Goal: Task Accomplishment & Management: Manage account settings

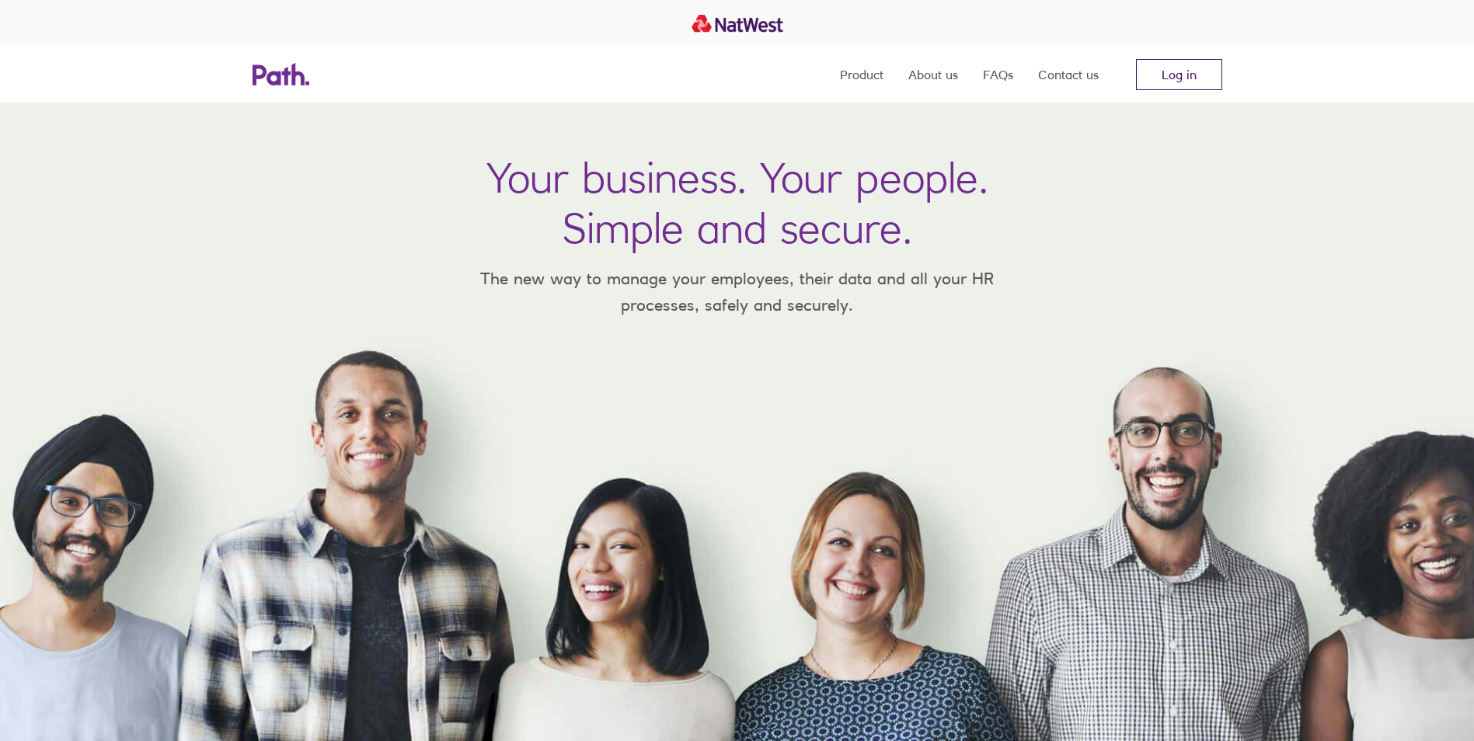
click at [1212, 75] on link "Log in" at bounding box center [1179, 74] width 86 height 31
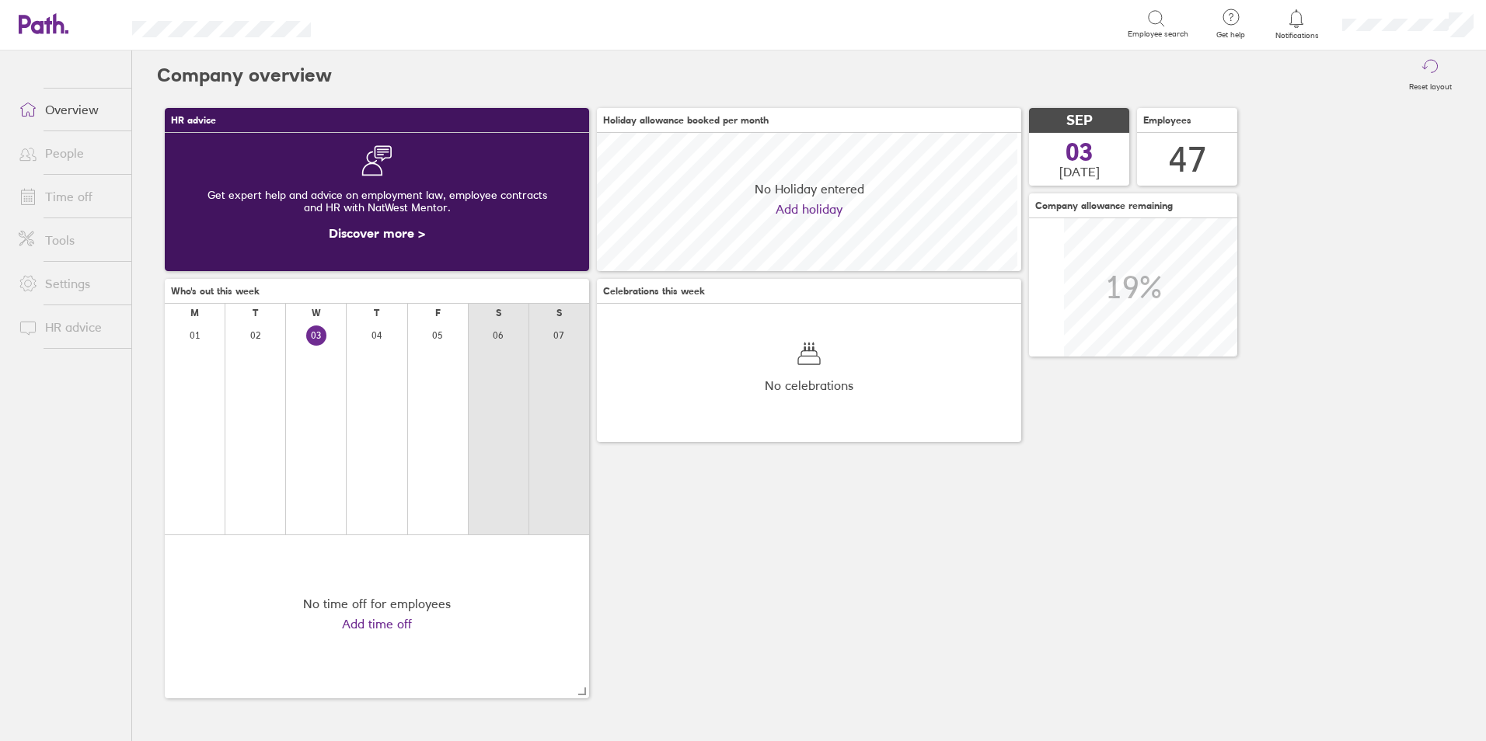
scroll to position [138, 424]
click at [36, 198] on icon at bounding box center [28, 196] width 19 height 19
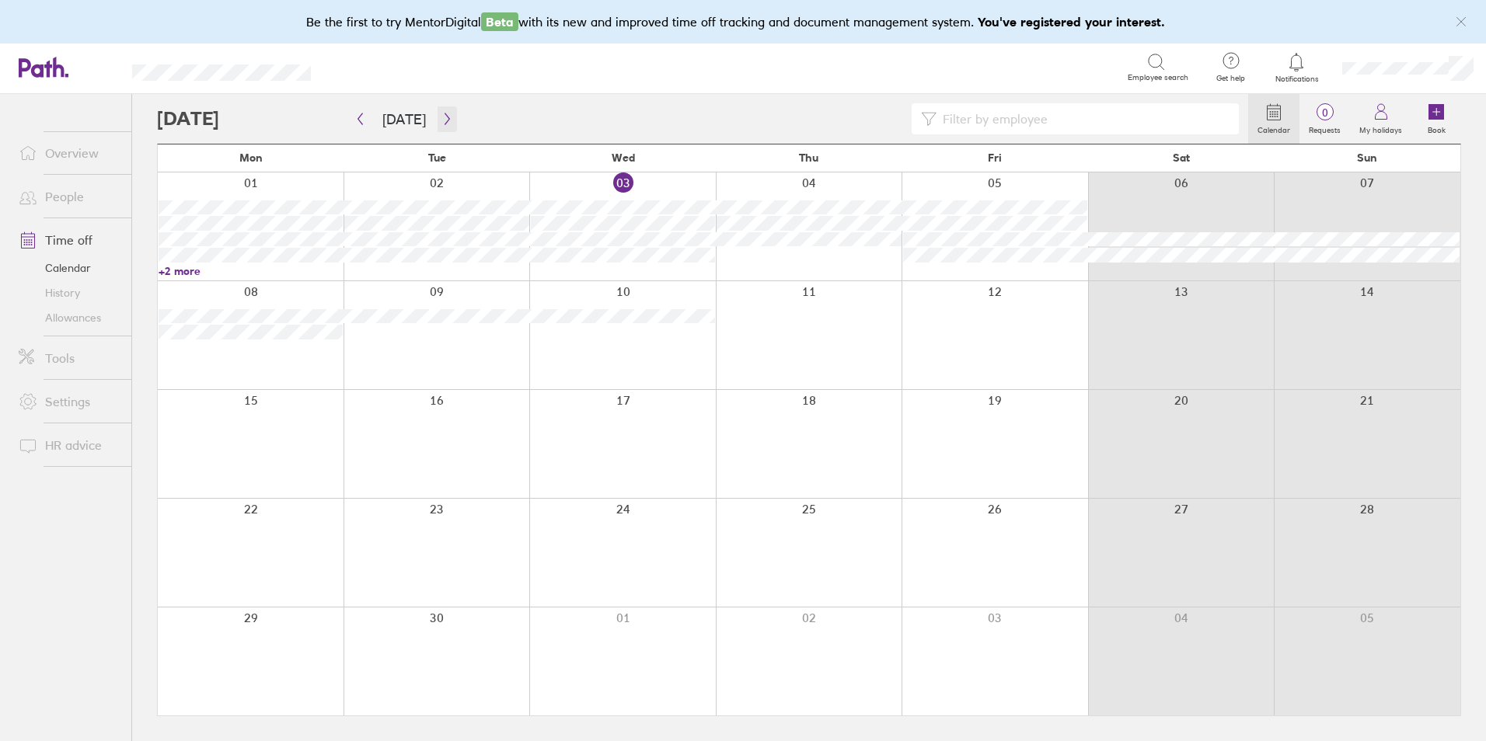
click at [443, 120] on icon "button" at bounding box center [447, 119] width 12 height 12
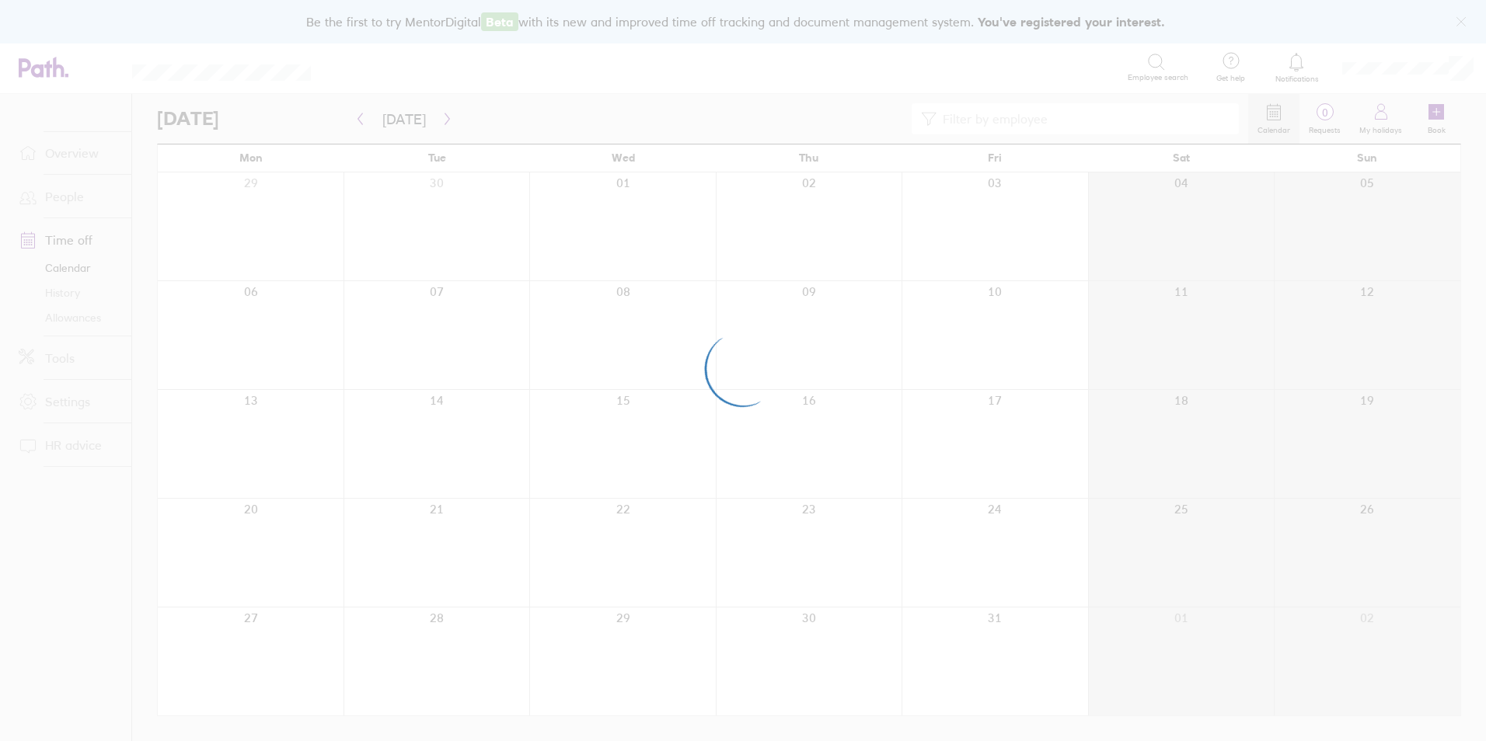
click at [443, 120] on div at bounding box center [743, 370] width 1486 height 741
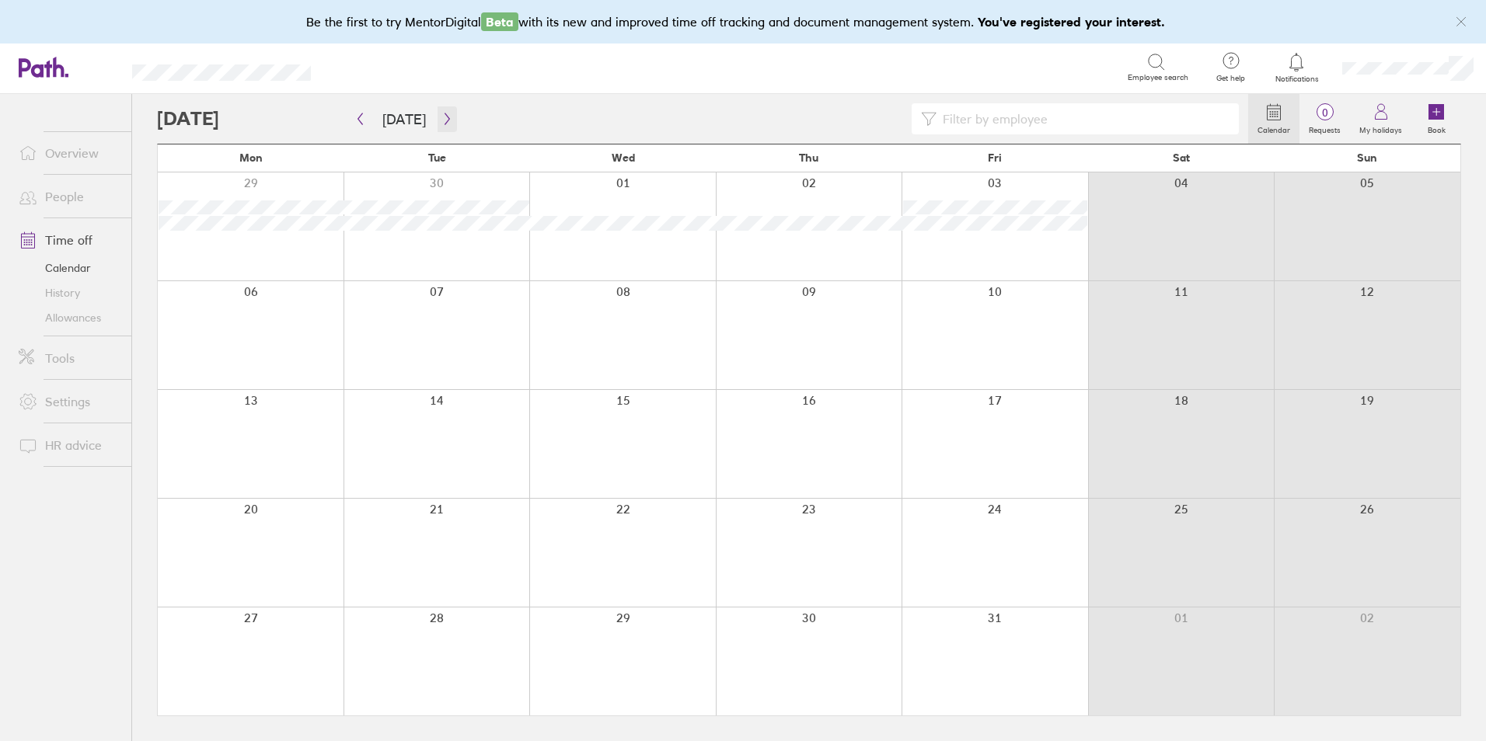
click at [443, 120] on icon "button" at bounding box center [447, 119] width 12 height 12
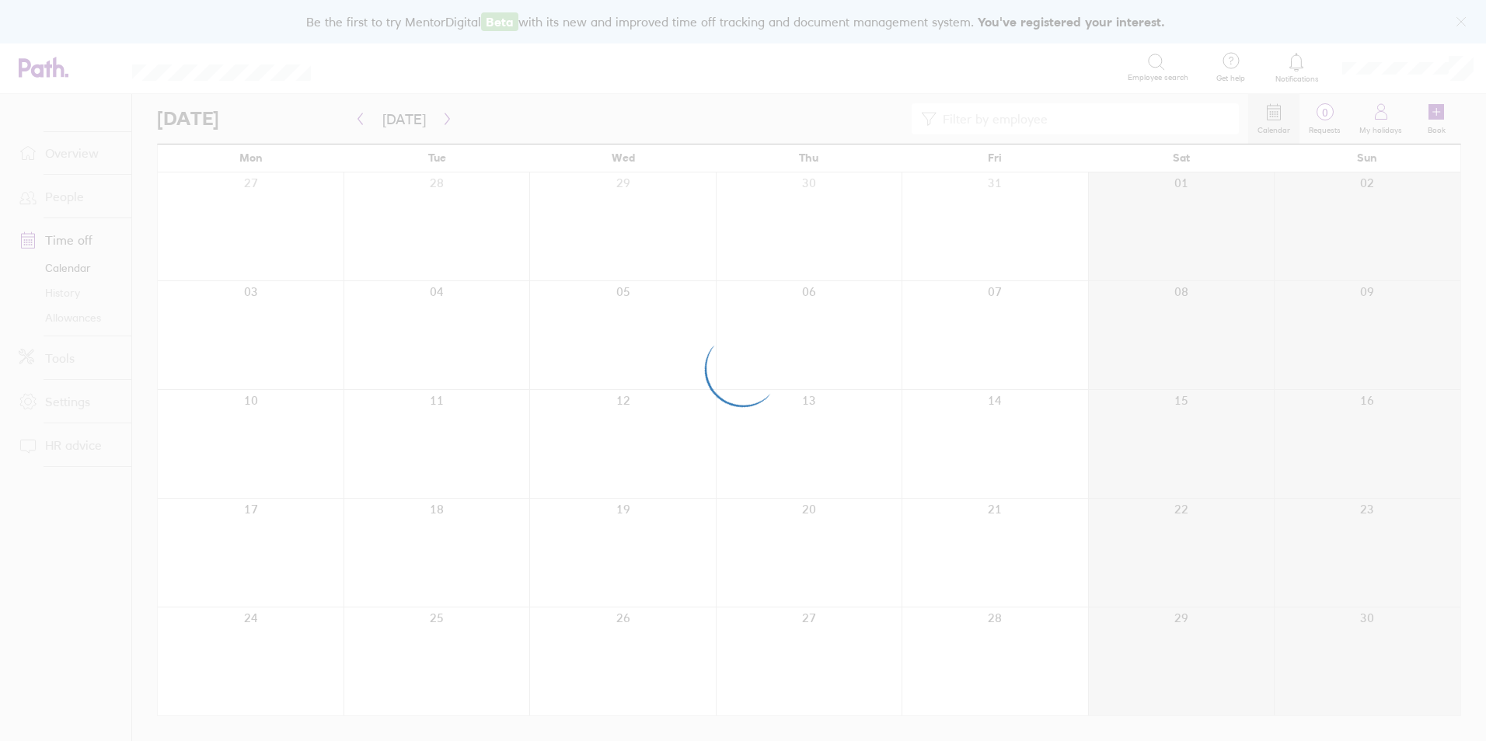
click at [443, 120] on div at bounding box center [743, 370] width 1486 height 741
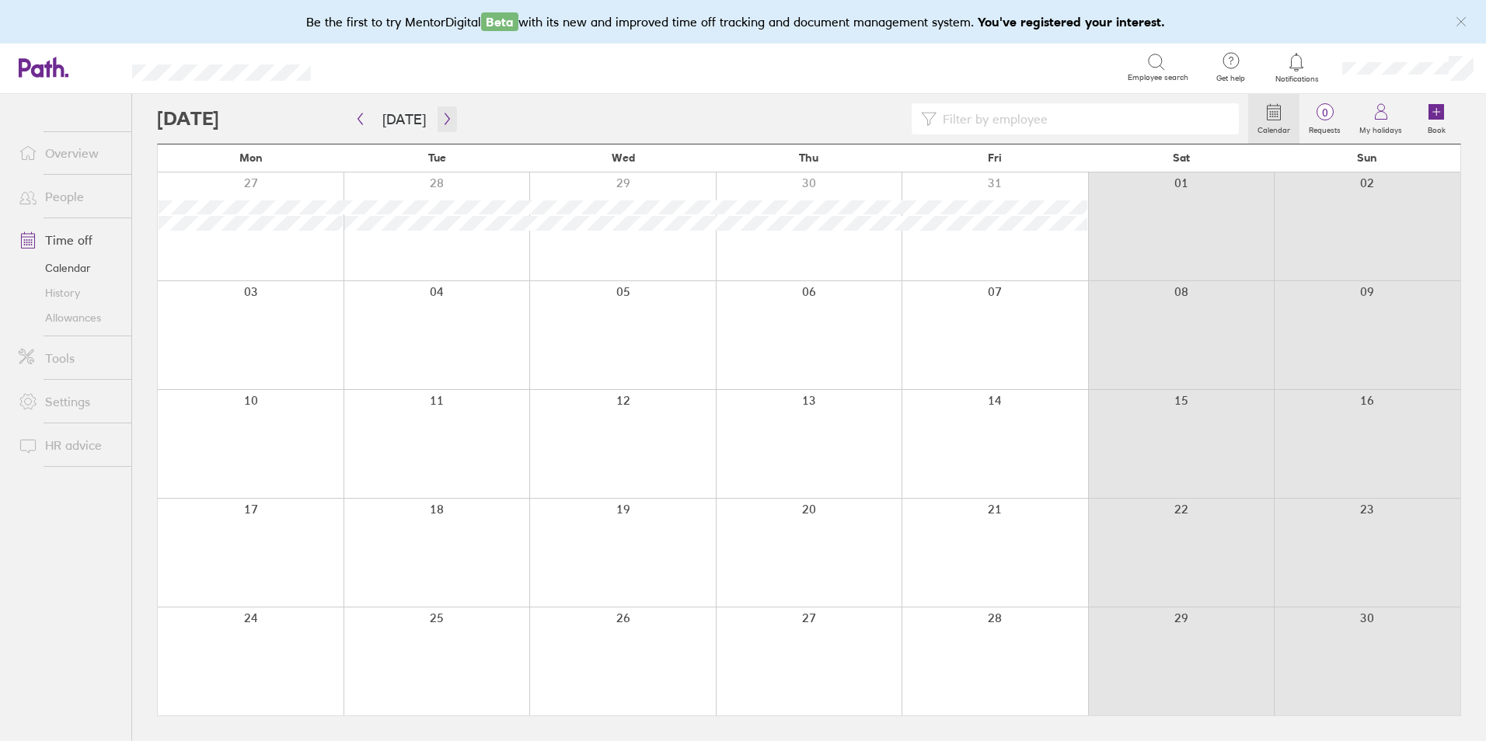
click at [443, 120] on icon "button" at bounding box center [447, 119] width 12 height 12
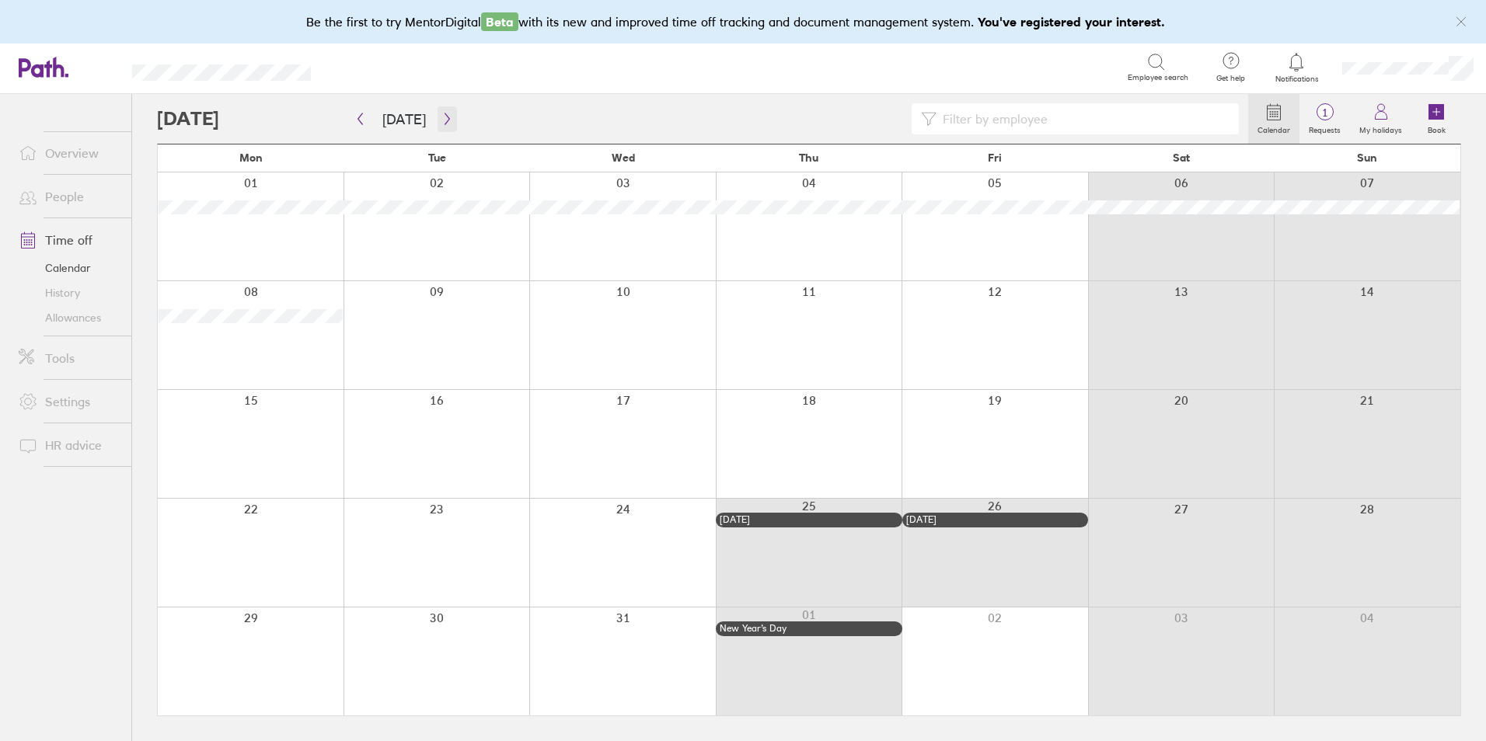
click at [443, 120] on icon "button" at bounding box center [447, 119] width 12 height 12
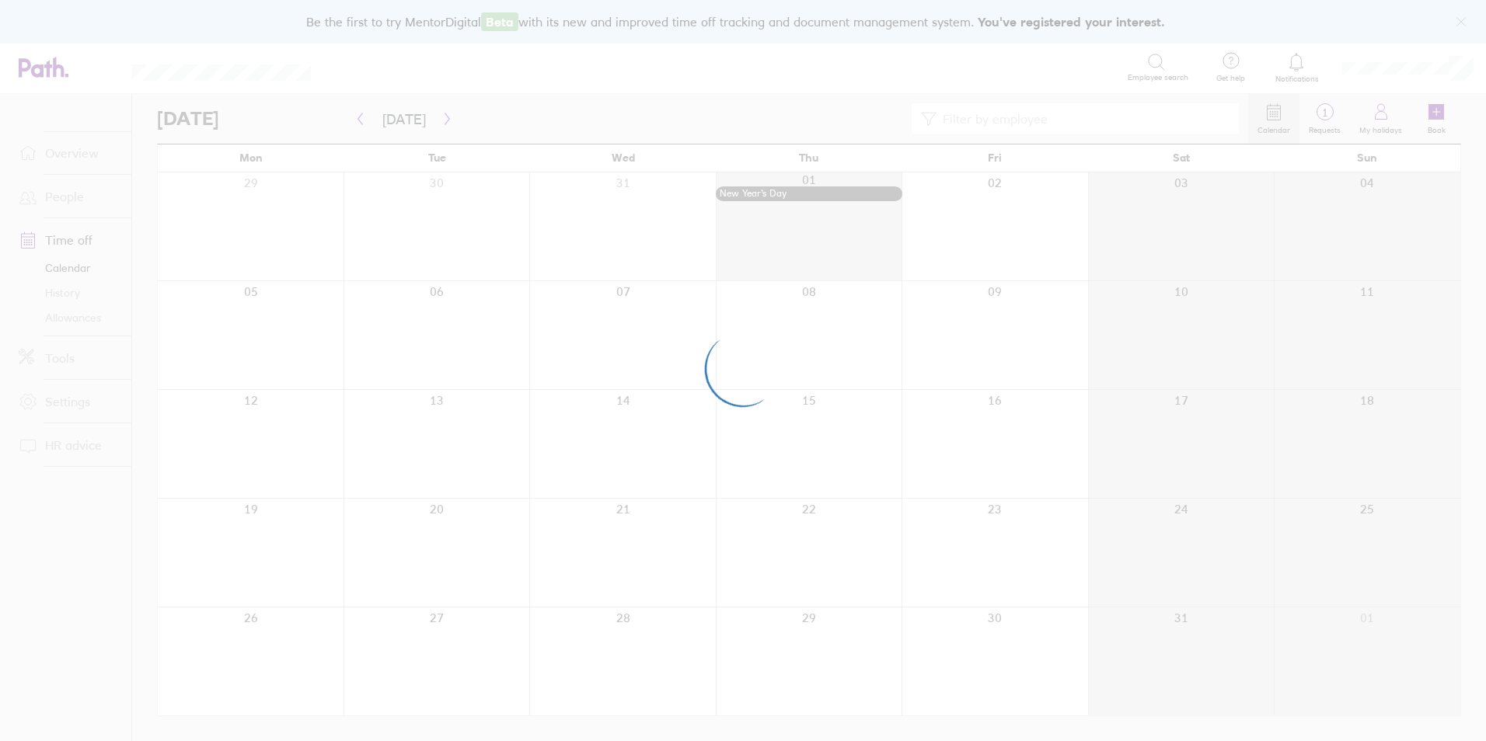
click at [443, 120] on div at bounding box center [743, 370] width 1486 height 741
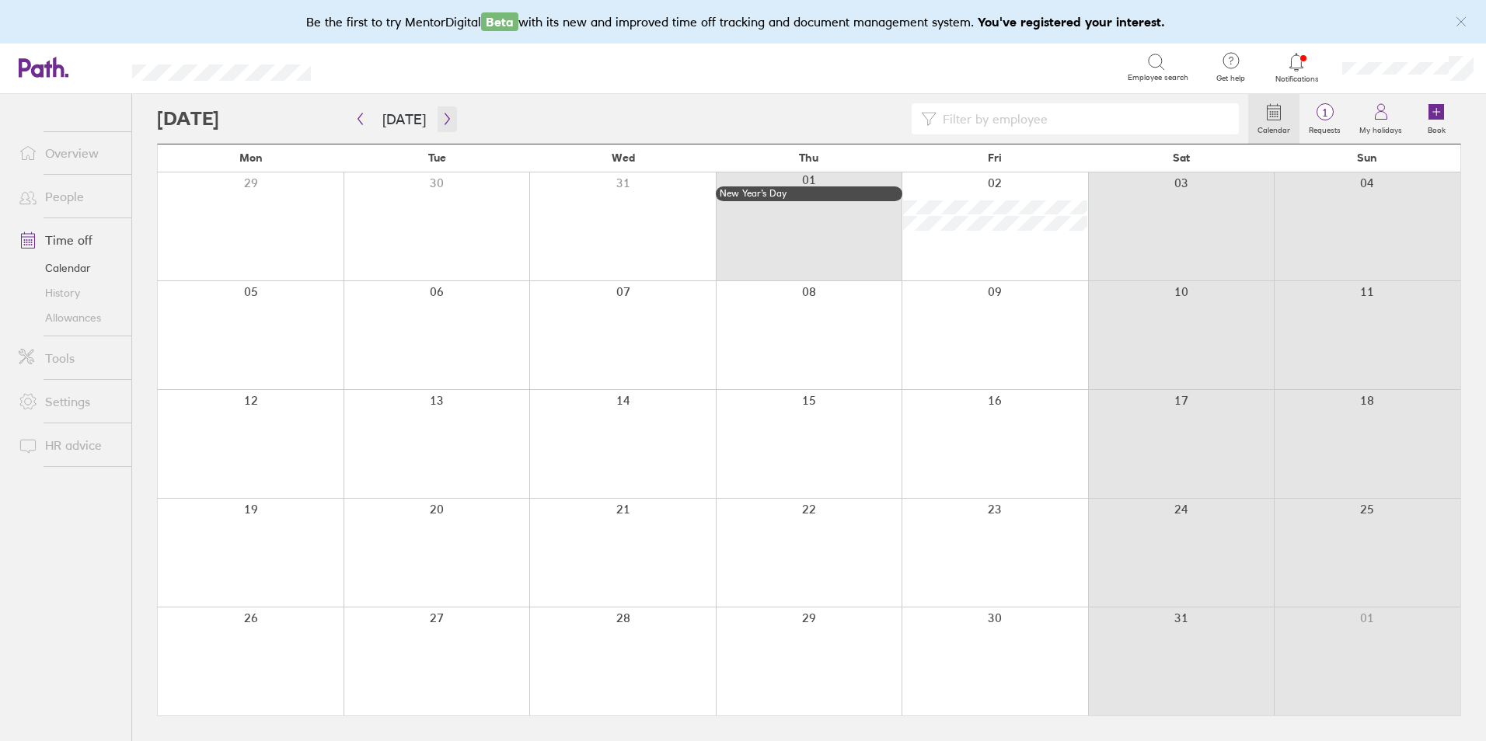
click at [443, 120] on icon "button" at bounding box center [447, 119] width 12 height 12
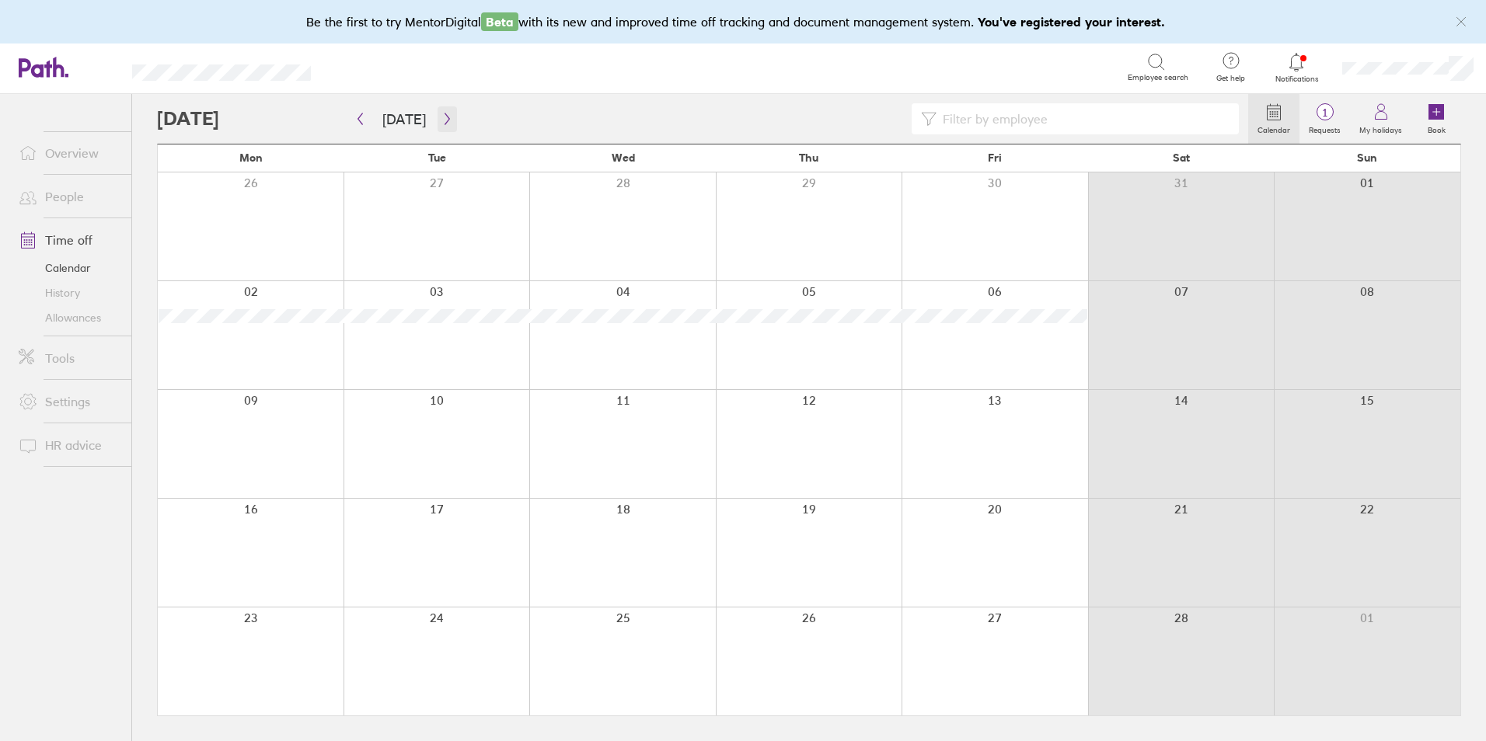
click at [443, 111] on button "button" at bounding box center [446, 119] width 19 height 26
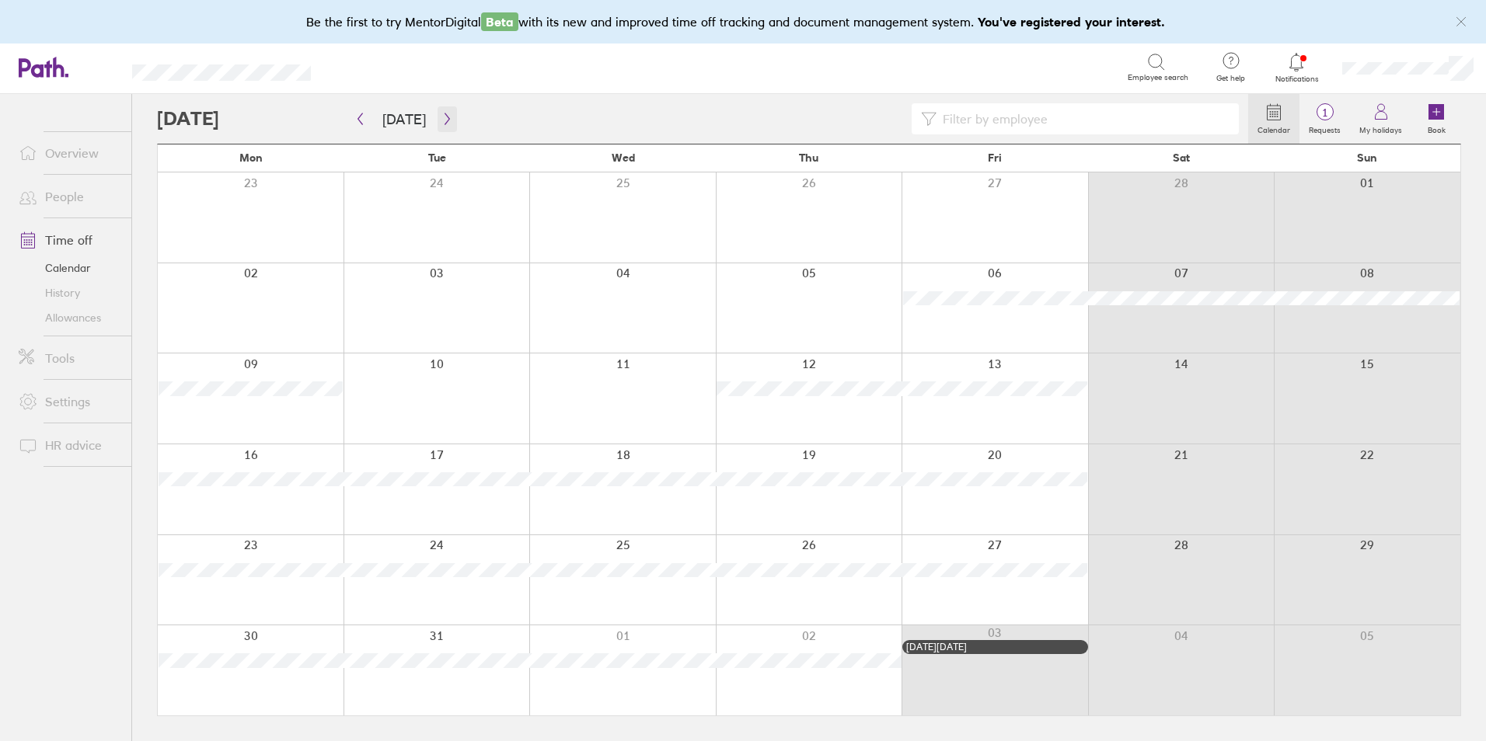
click at [443, 111] on button "button" at bounding box center [446, 119] width 19 height 26
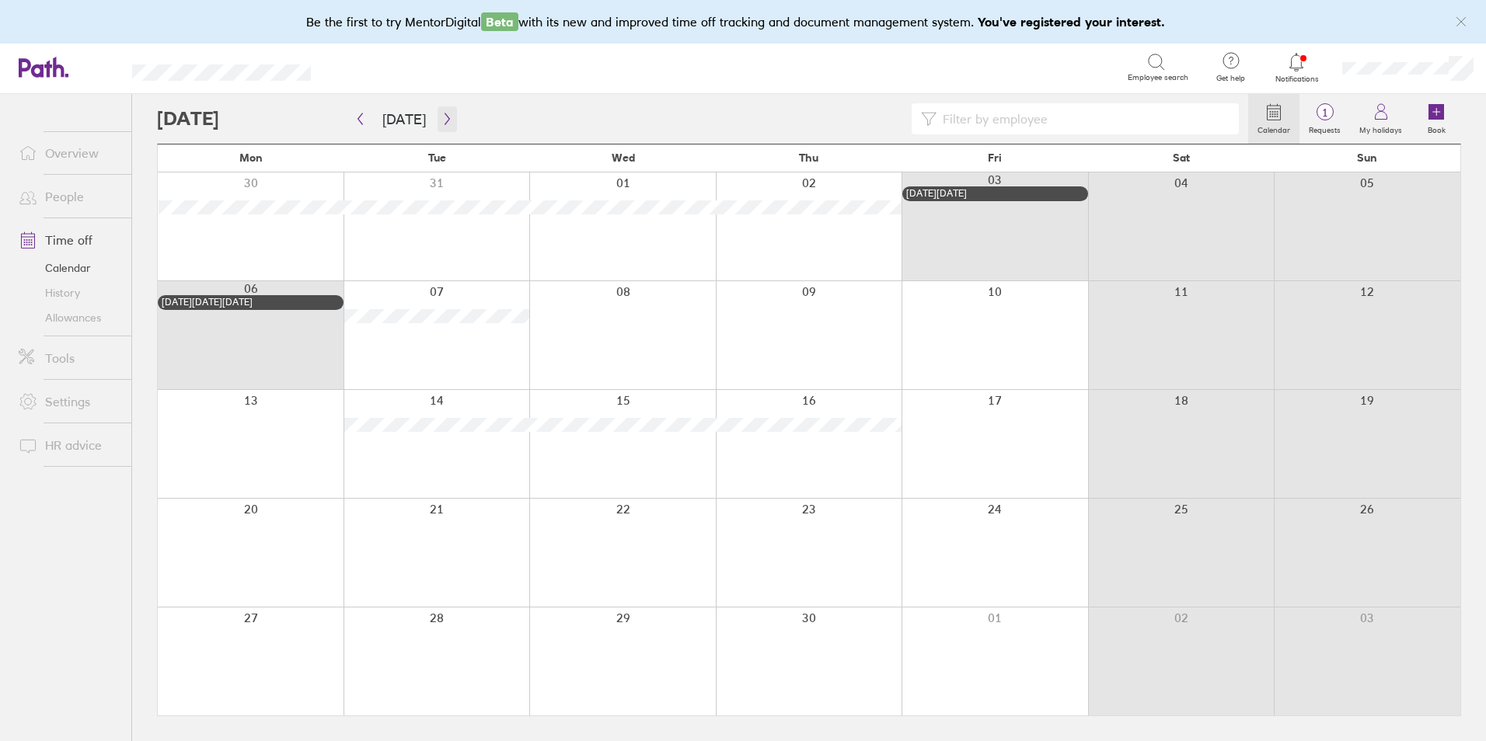
click at [443, 111] on button "button" at bounding box center [446, 119] width 19 height 26
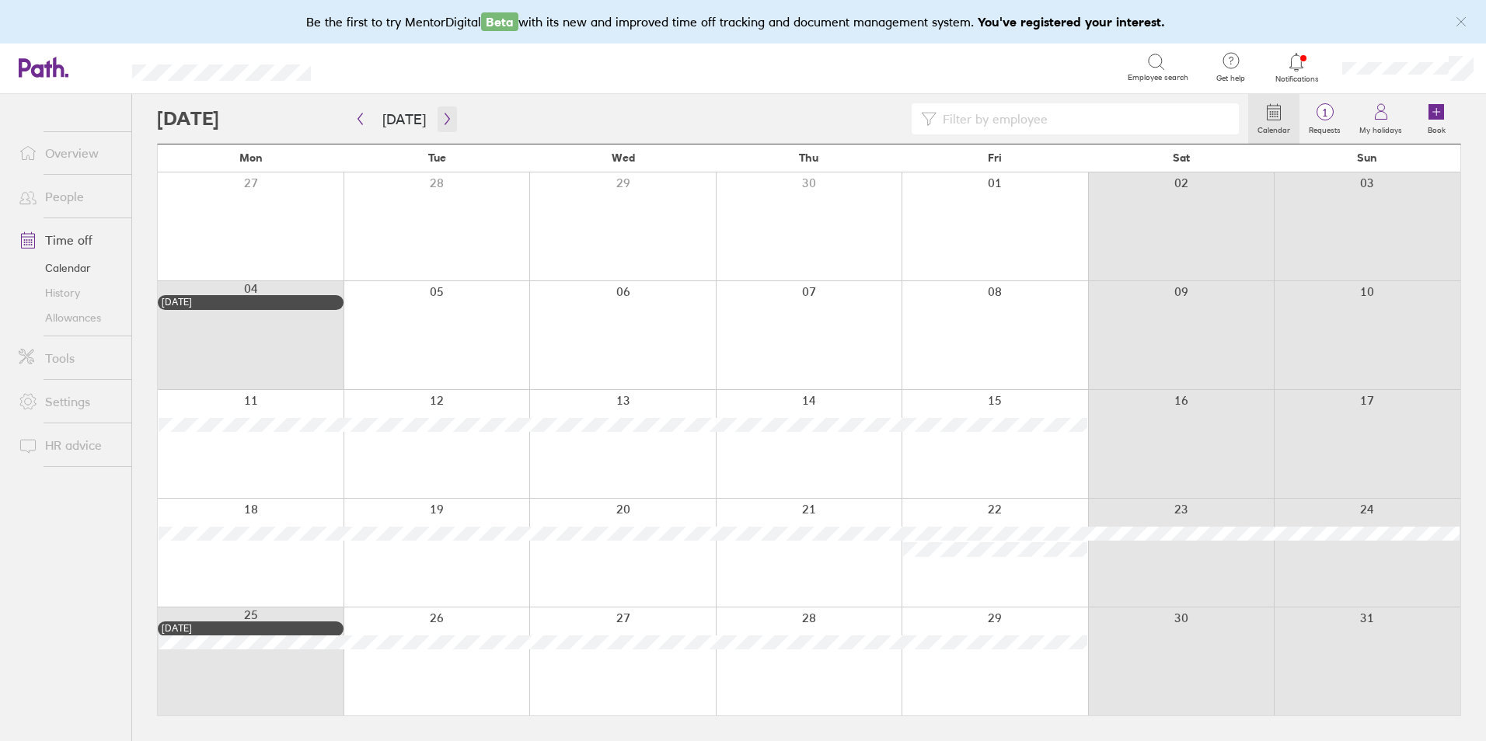
click at [442, 120] on icon "button" at bounding box center [447, 119] width 12 height 12
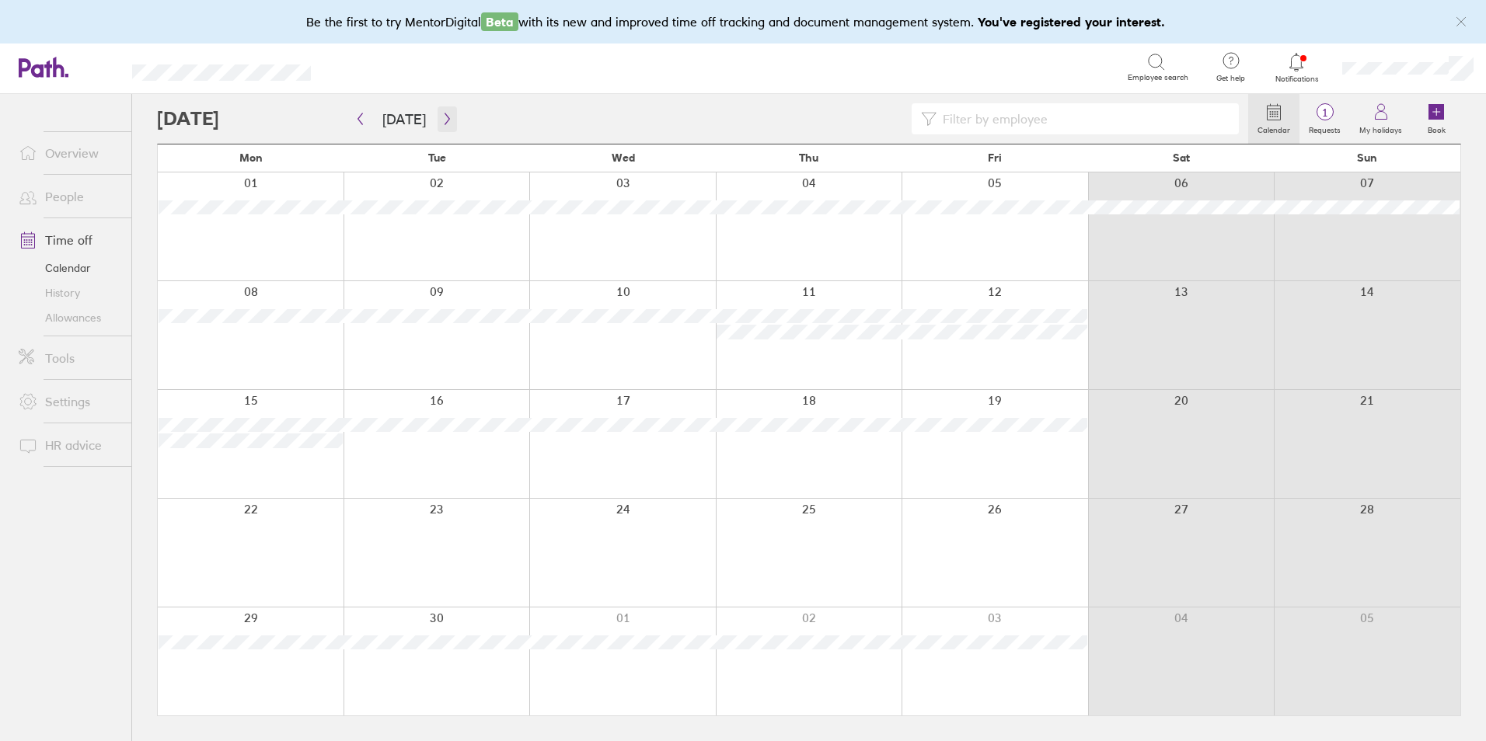
click at [448, 119] on button "button" at bounding box center [446, 119] width 19 height 26
click at [447, 111] on button "button" at bounding box center [446, 119] width 19 height 26
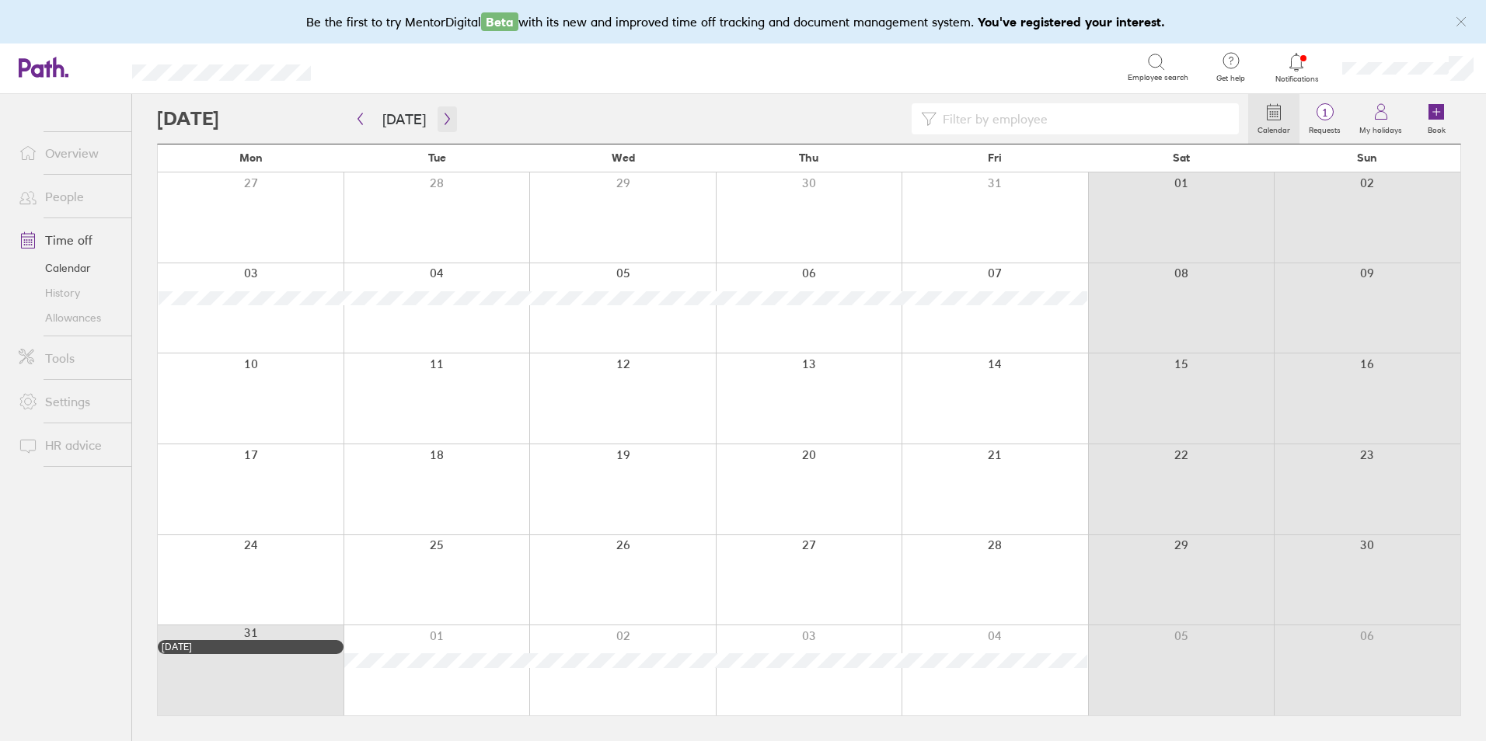
click at [441, 120] on icon "button" at bounding box center [447, 119] width 12 height 12
